Goal: Information Seeking & Learning: Learn about a topic

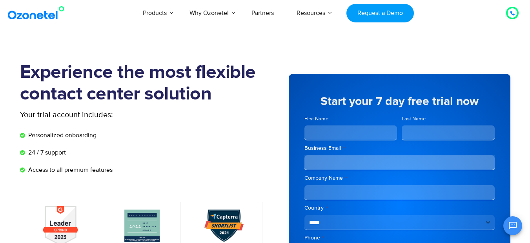
scroll to position [353, 0]
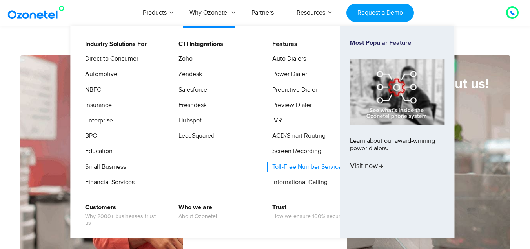
click at [297, 170] on link "Toll-Free Number Services" at bounding box center [306, 167] width 79 height 10
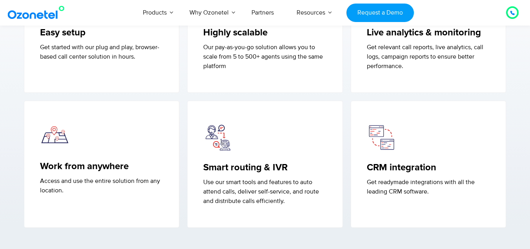
scroll to position [1197, 0]
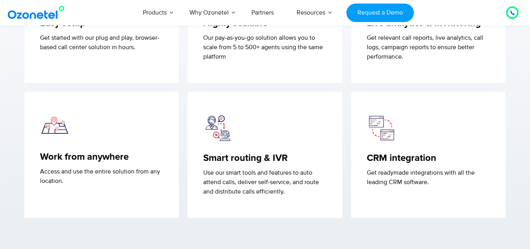
drag, startPoint x: 530, startPoint y: 117, endPoint x: 534, endPoint y: 142, distance: 25.1
click at [530, 142] on html "USA : +1-408-440-54451-408-440-5445 INDIA : 1800-123-150150 Click to talk to us…" at bounding box center [265, 194] width 530 height 2783
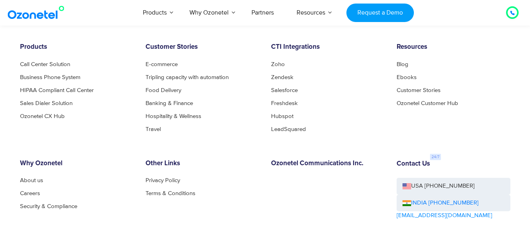
scroll to position [2469, 0]
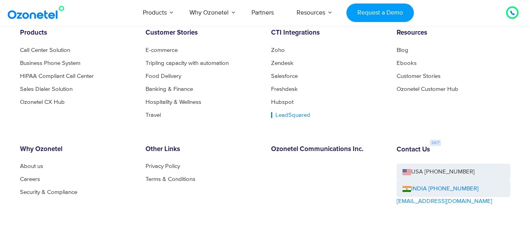
click at [293, 117] on link "LeadSquared" at bounding box center [290, 115] width 39 height 6
